Goal: Information Seeking & Learning: Compare options

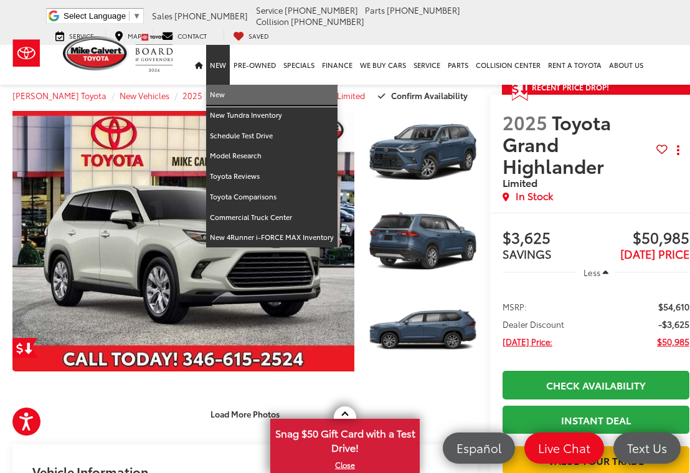
click at [223, 98] on link "New" at bounding box center [271, 95] width 131 height 21
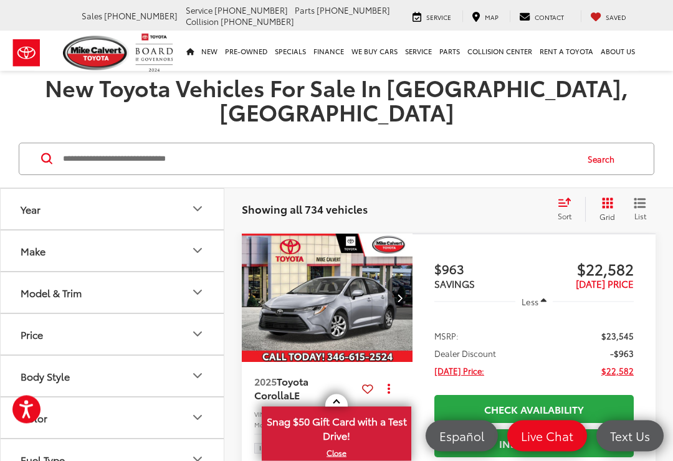
click at [202, 202] on icon "Year" at bounding box center [197, 209] width 15 height 15
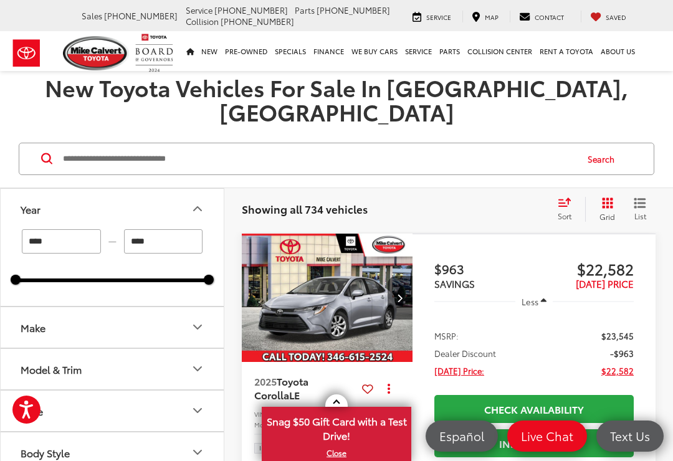
click at [217, 189] on button "Year" at bounding box center [113, 209] width 224 height 41
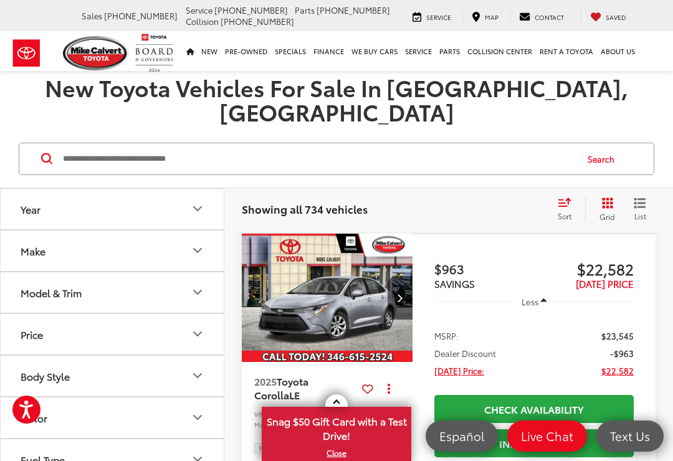
click at [200, 243] on icon "Make" at bounding box center [197, 250] width 15 height 15
click at [202, 234] on button "Make" at bounding box center [113, 251] width 224 height 41
click at [214, 272] on button "Model & Trim" at bounding box center [113, 292] width 224 height 41
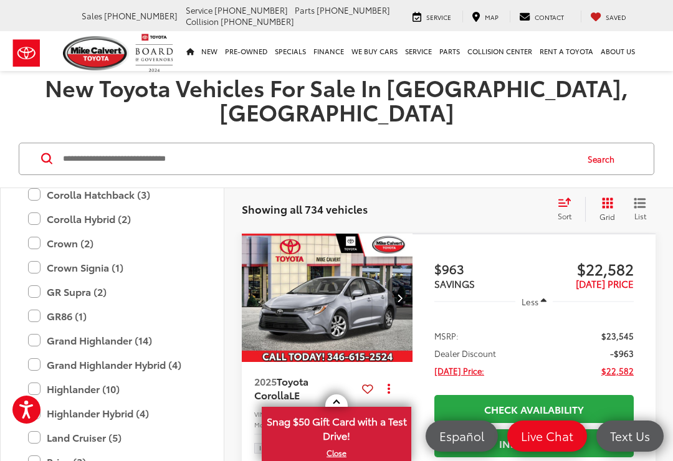
scroll to position [335, 0]
click at [41, 328] on label "Grand Highlander (14)" at bounding box center [112, 339] width 168 height 22
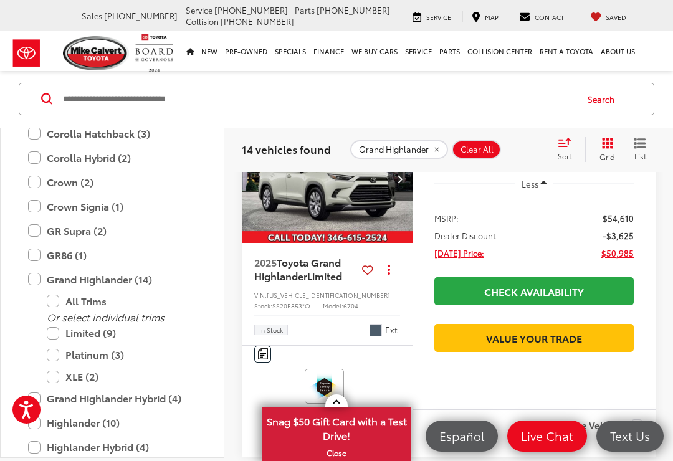
scroll to position [232, 0]
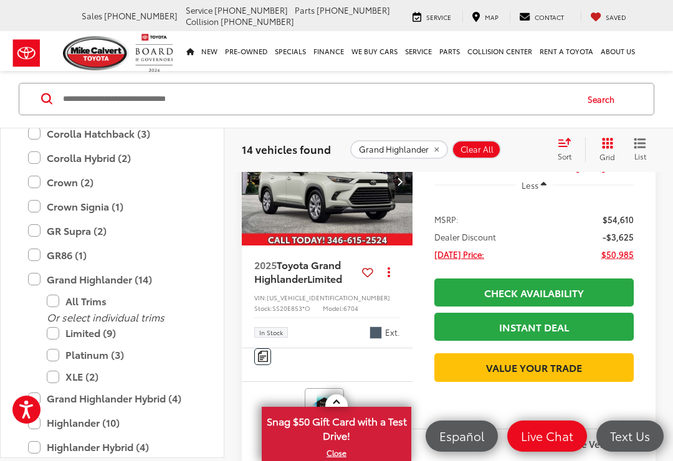
click at [62, 356] on label "Platinum (3)" at bounding box center [122, 356] width 150 height 22
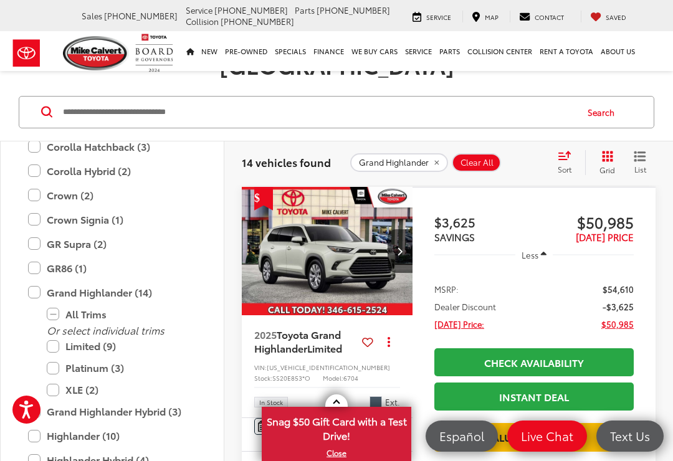
scroll to position [150, 0]
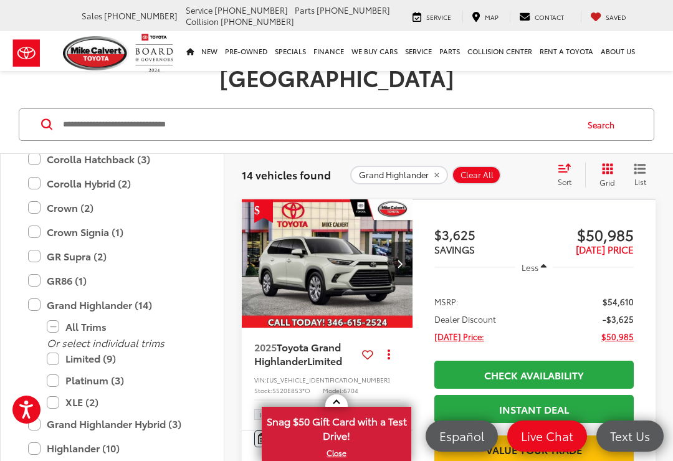
click at [63, 348] on label "Limited (9)" at bounding box center [122, 359] width 150 height 22
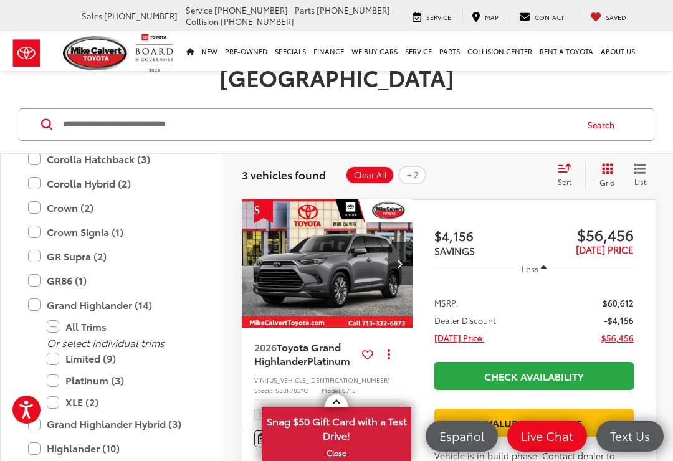
click at [59, 370] on label "Platinum (3)" at bounding box center [122, 381] width 150 height 22
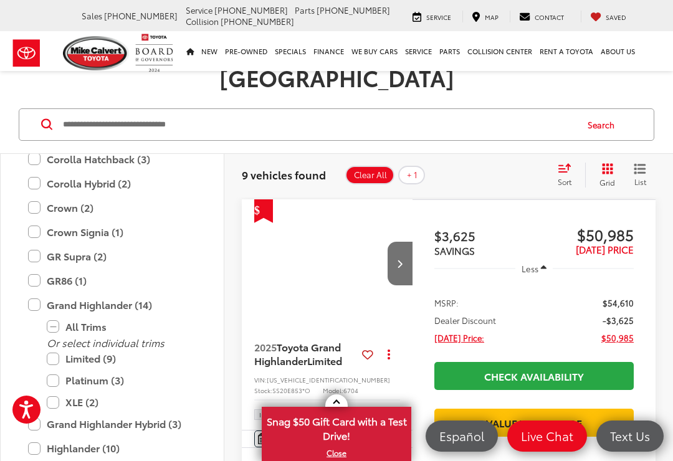
scroll to position [197, 0]
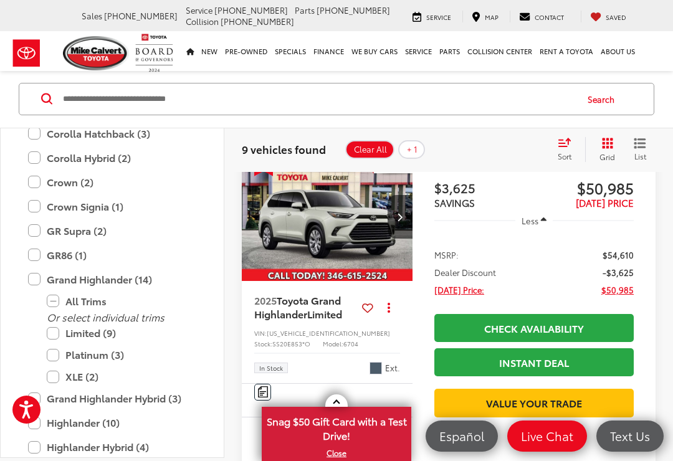
click at [42, 399] on label "Grand Highlander Hybrid (3)" at bounding box center [112, 399] width 168 height 22
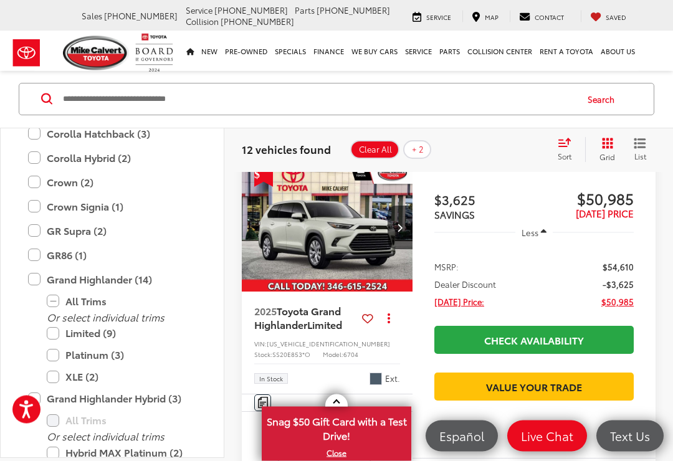
scroll to position [185, 0]
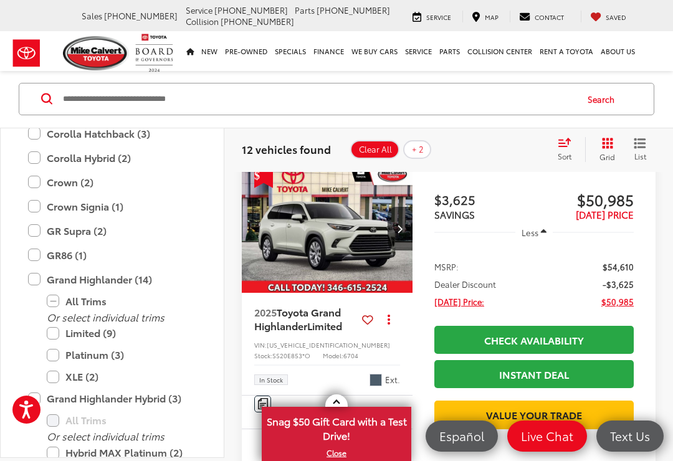
click at [563, 148] on div "Sort" at bounding box center [569, 149] width 34 height 25
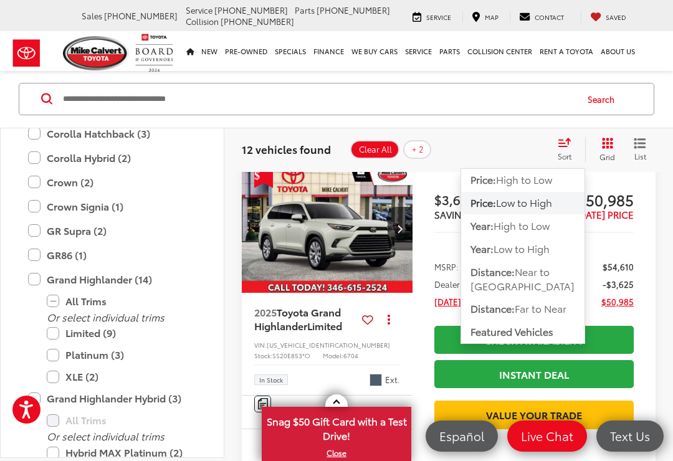
click at [551, 182] on span "High to Low" at bounding box center [524, 180] width 56 height 14
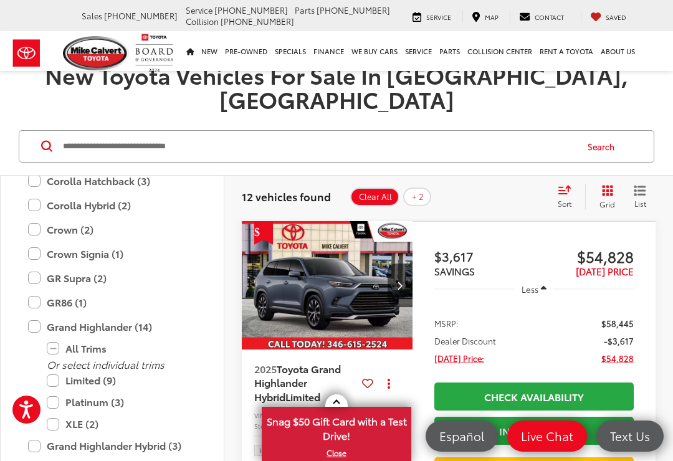
scroll to position [116, 0]
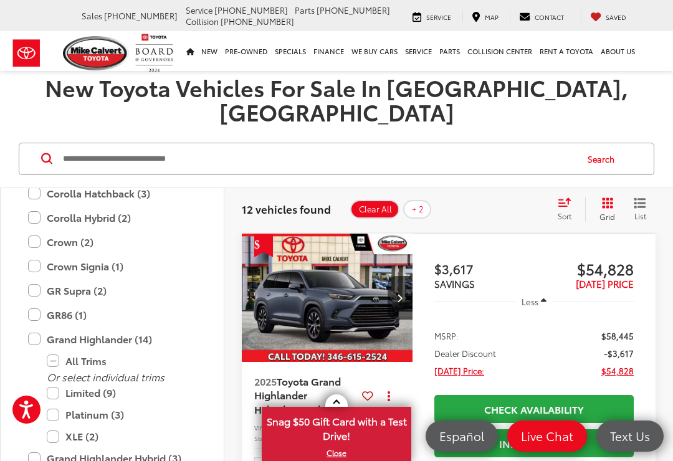
click at [342, 294] on img "2025 Toyota Grand Highlander Hybrid Limited 0" at bounding box center [327, 299] width 173 height 130
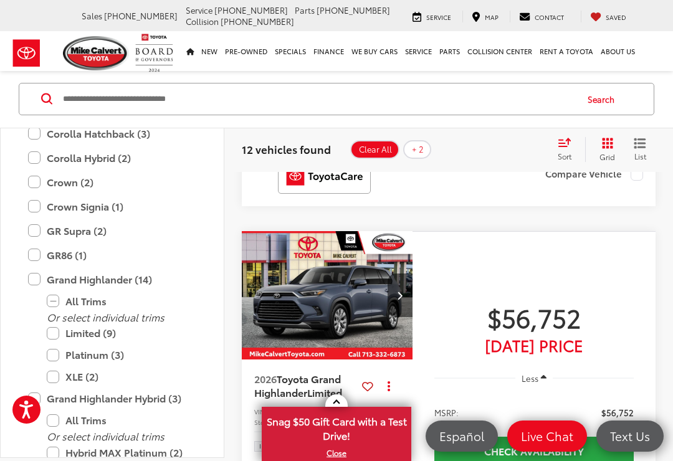
scroll to position [4691, 0]
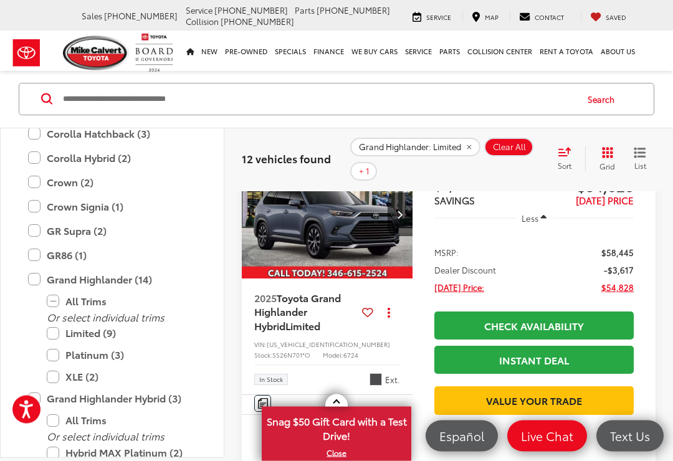
scroll to position [218, 0]
click at [38, 403] on label "Grand Highlander Hybrid (3)" at bounding box center [112, 399] width 168 height 22
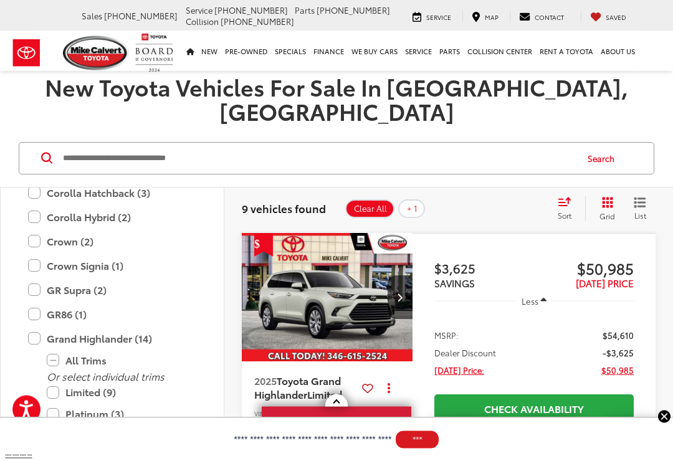
scroll to position [117, 0]
click at [375, 284] on img "2025 Toyota Grand Highlander Limited 0" at bounding box center [327, 298] width 173 height 130
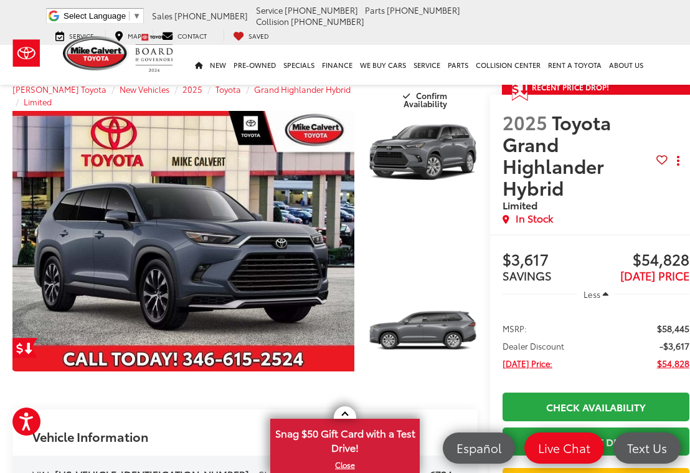
click at [437, 335] on link "Expand Photo 2" at bounding box center [423, 330] width 110 height 82
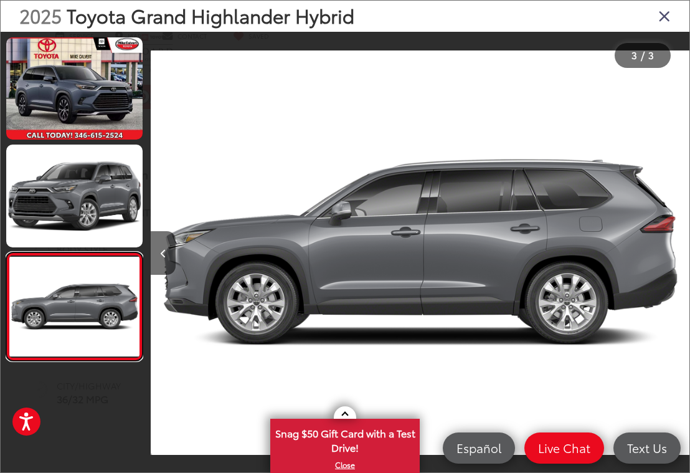
scroll to position [265, 0]
click at [169, 268] on button "Previous image" at bounding box center [163, 253] width 25 height 44
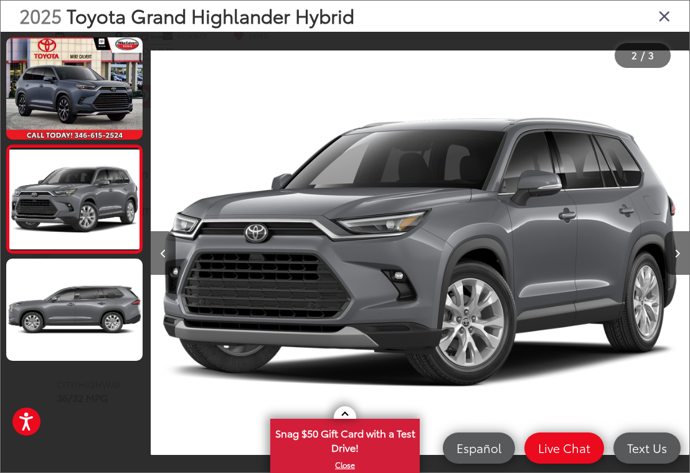
click at [167, 264] on button "Previous image" at bounding box center [163, 253] width 25 height 44
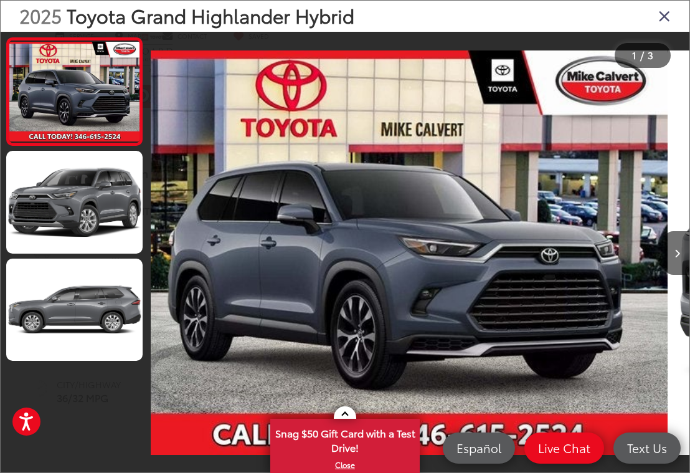
scroll to position [0, 0]
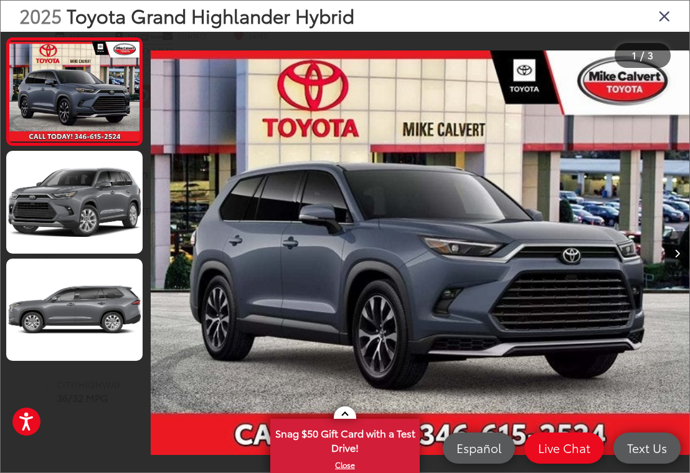
click at [670, 257] on button "Next image" at bounding box center [677, 253] width 25 height 44
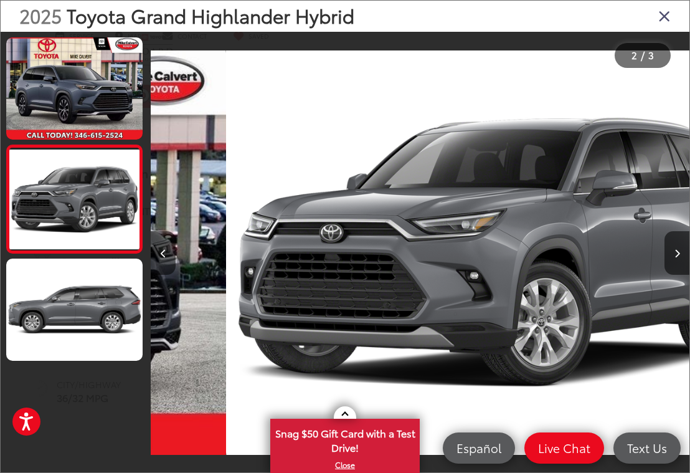
scroll to position [0, 539]
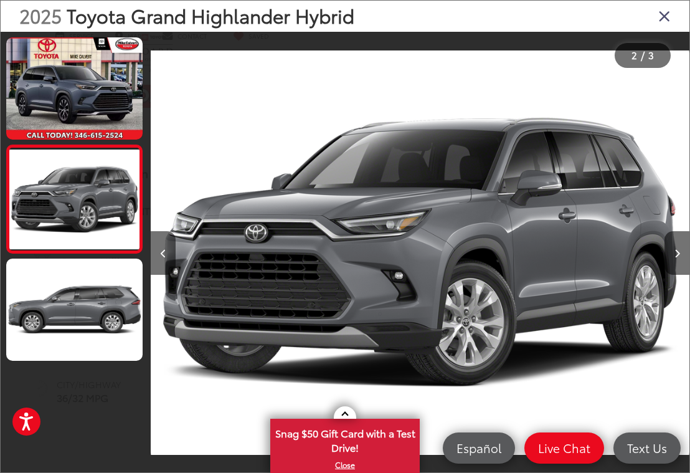
click at [669, 20] on icon "Close gallery" at bounding box center [665, 15] width 12 height 16
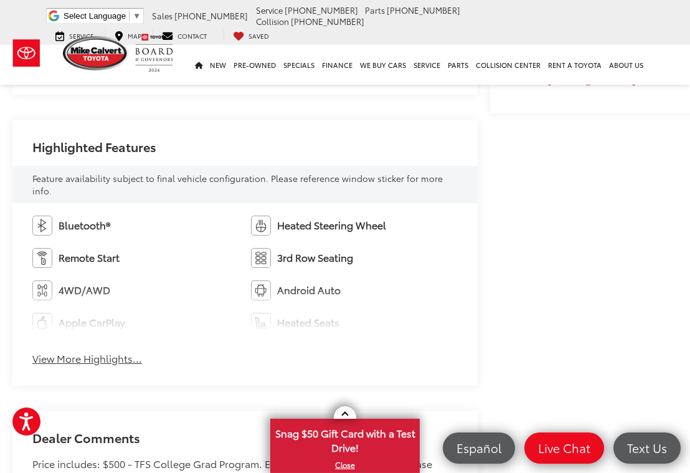
scroll to position [617, 0]
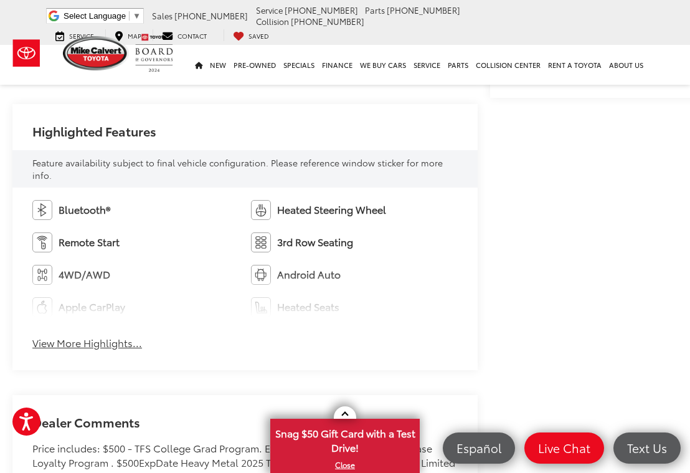
click at [121, 347] on button "View More Highlights..." at bounding box center [87, 343] width 110 height 14
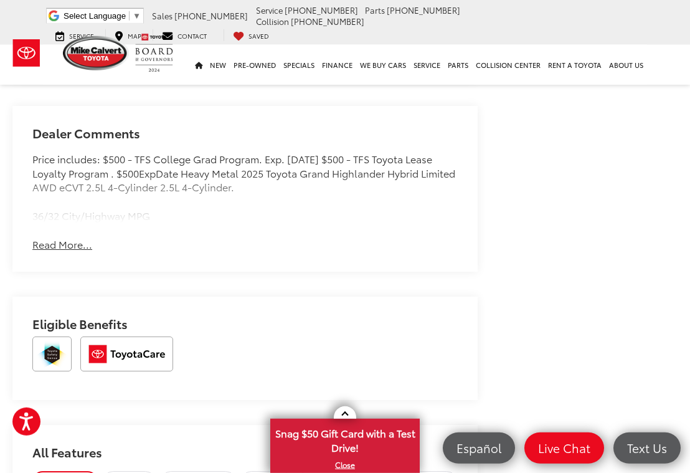
scroll to position [1170, 0]
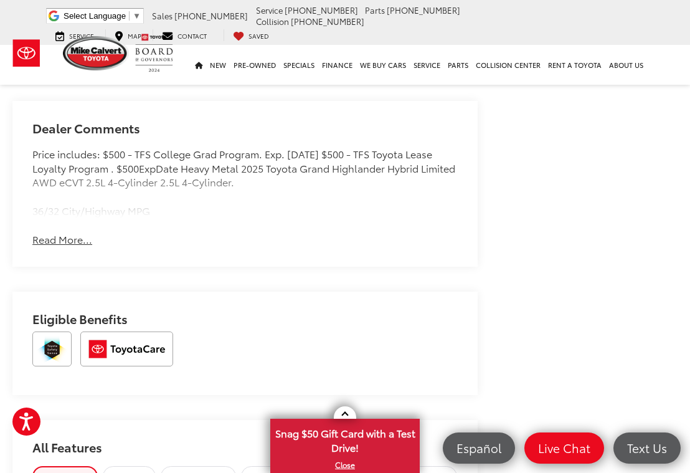
click at [77, 236] on button "Read More..." at bounding box center [62, 239] width 60 height 14
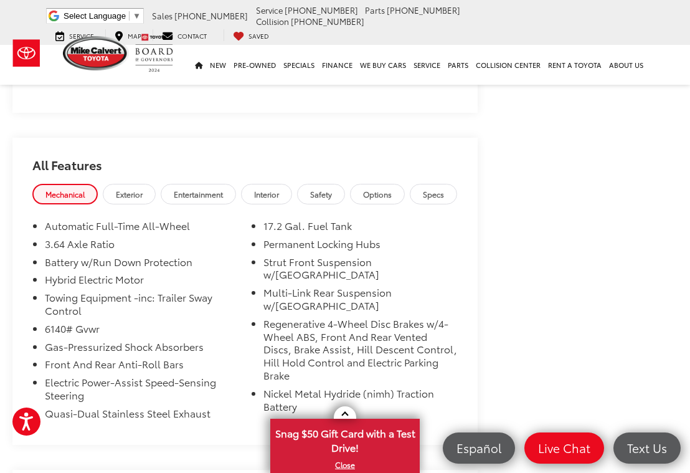
scroll to position [1453, 0]
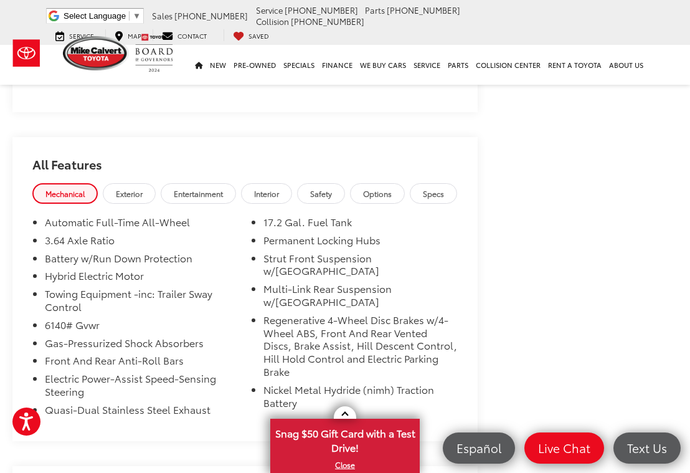
click at [143, 191] on span "Exterior" at bounding box center [129, 193] width 27 height 11
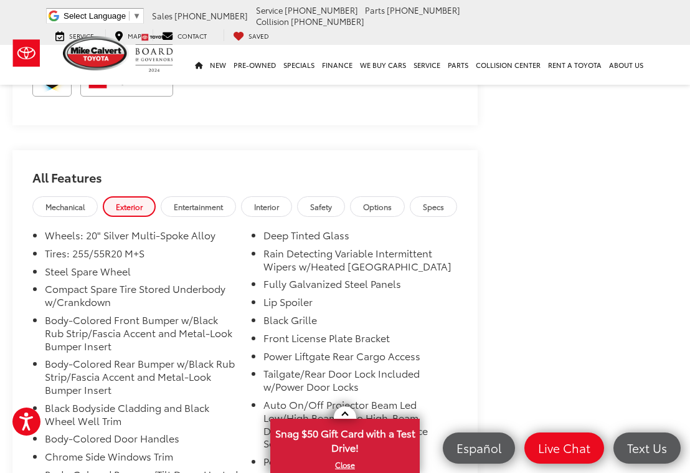
scroll to position [1438, 0]
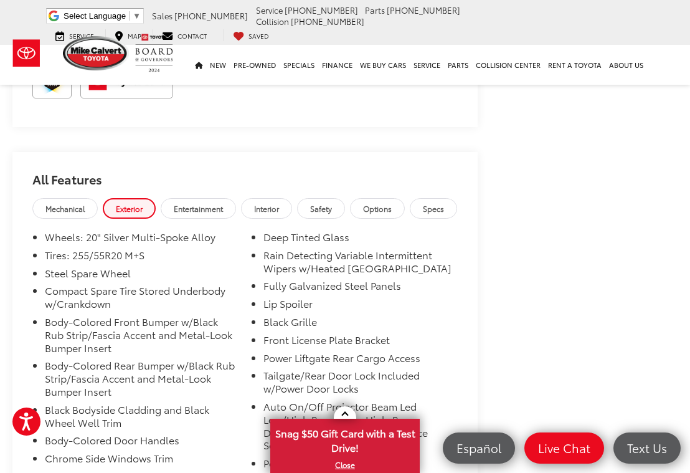
click at [272, 204] on span "Interior" at bounding box center [266, 208] width 25 height 11
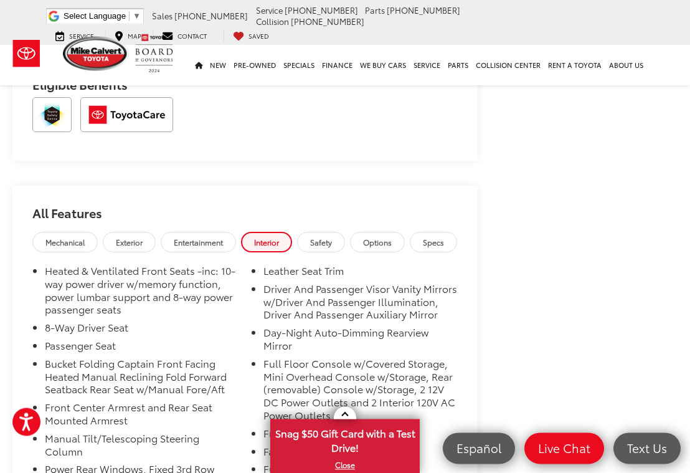
scroll to position [1405, 0]
click at [332, 240] on span "Safety" at bounding box center [321, 242] width 22 height 11
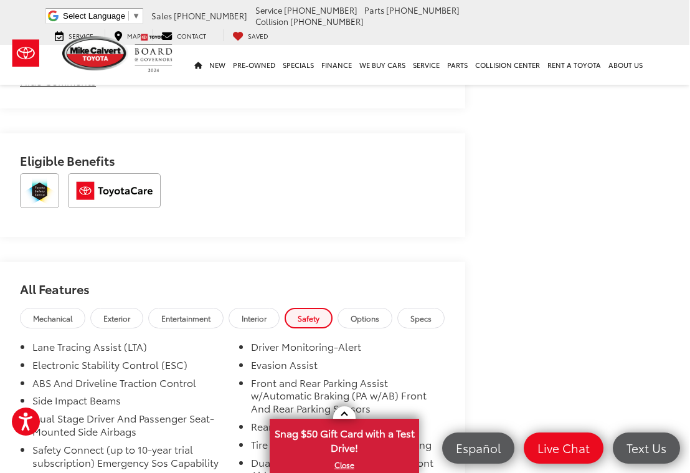
scroll to position [1329, 12]
click at [380, 315] on span "Options" at bounding box center [365, 318] width 29 height 11
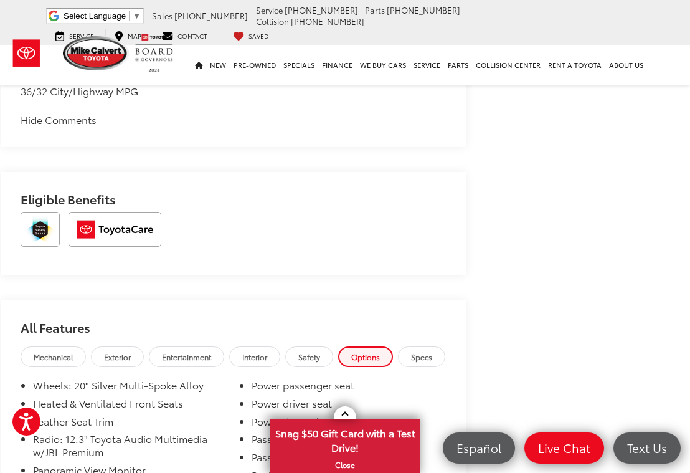
scroll to position [1289, 12]
click at [264, 355] on span "Interior" at bounding box center [254, 357] width 25 height 11
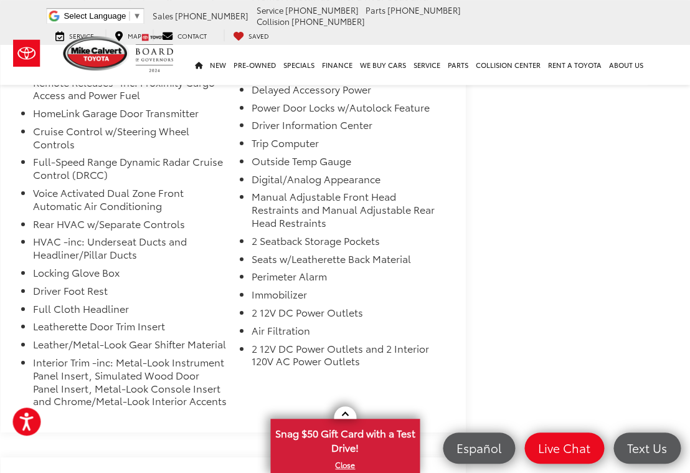
scroll to position [2065, 12]
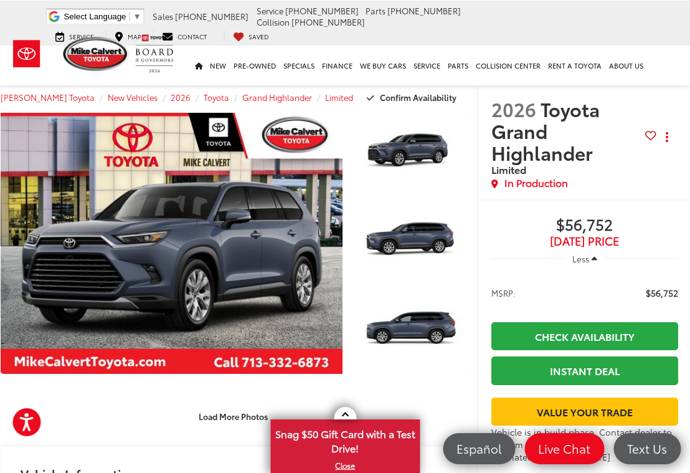
scroll to position [0, 12]
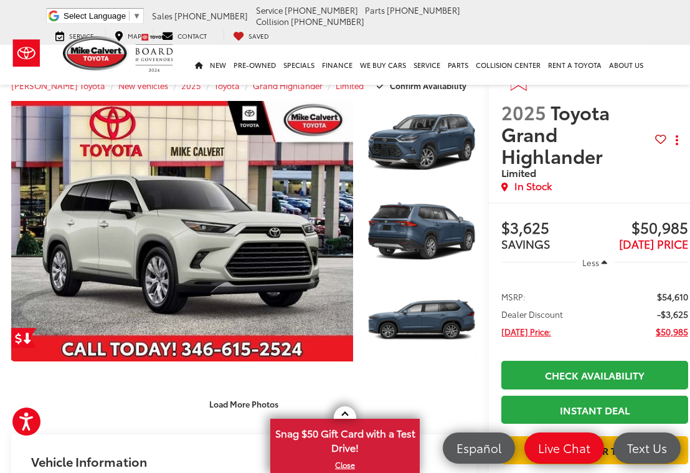
scroll to position [9, 1]
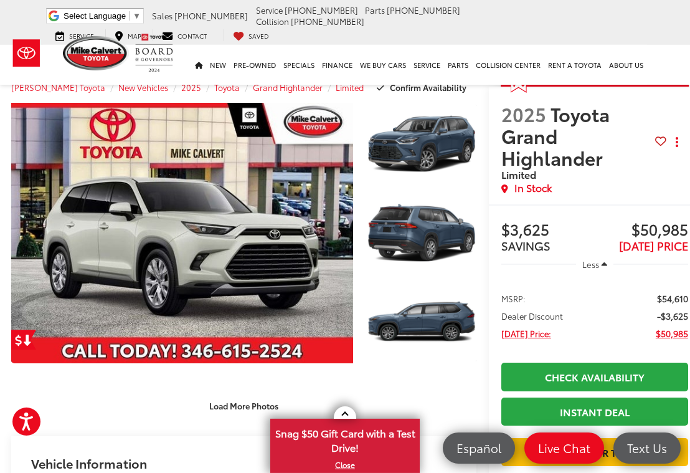
click at [422, 246] on link "Expand Photo 2" at bounding box center [422, 233] width 110 height 82
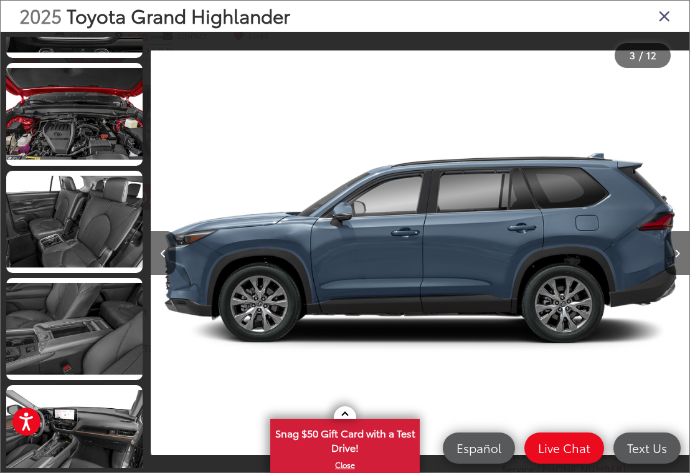
scroll to position [0, 1617]
click at [682, 265] on button "Next image" at bounding box center [677, 253] width 25 height 44
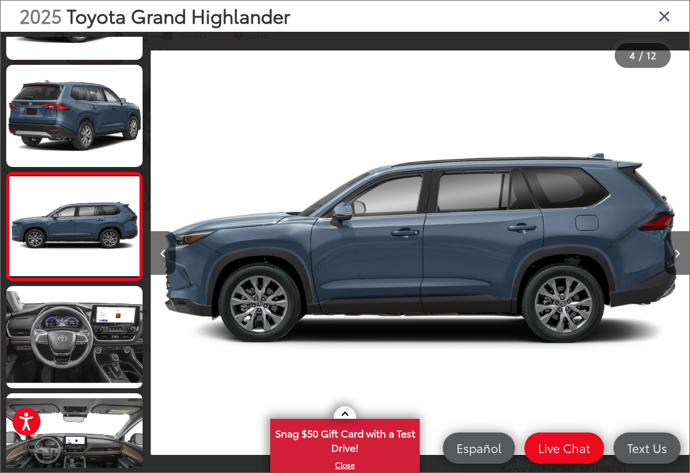
click at [667, 18] on icon "Close gallery" at bounding box center [665, 15] width 12 height 16
